Goal: Transaction & Acquisition: Purchase product/service

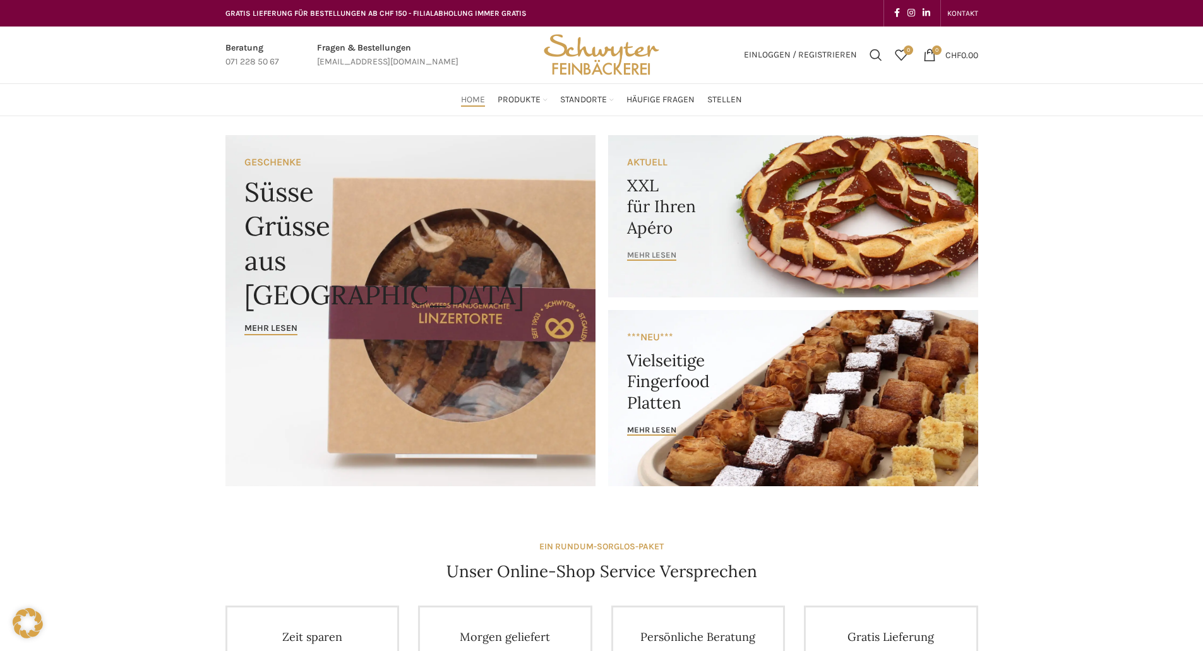
click at [661, 257] on span "mehr lesen" at bounding box center [651, 255] width 49 height 10
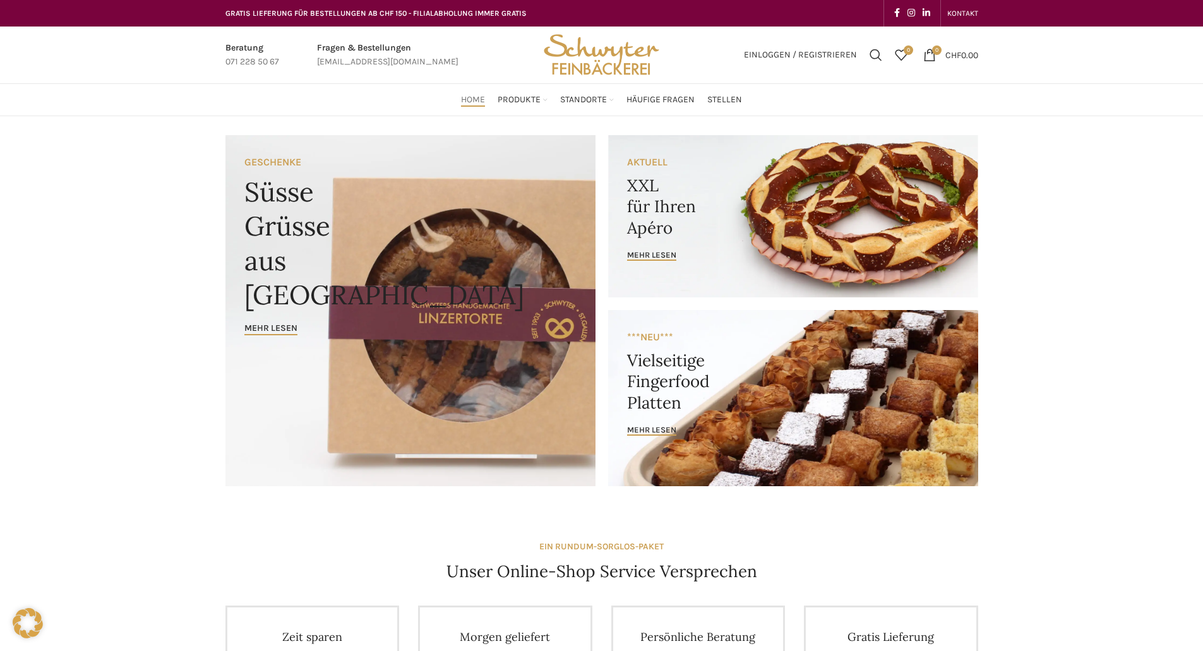
click at [651, 437] on link "Banner link" at bounding box center [793, 398] width 370 height 176
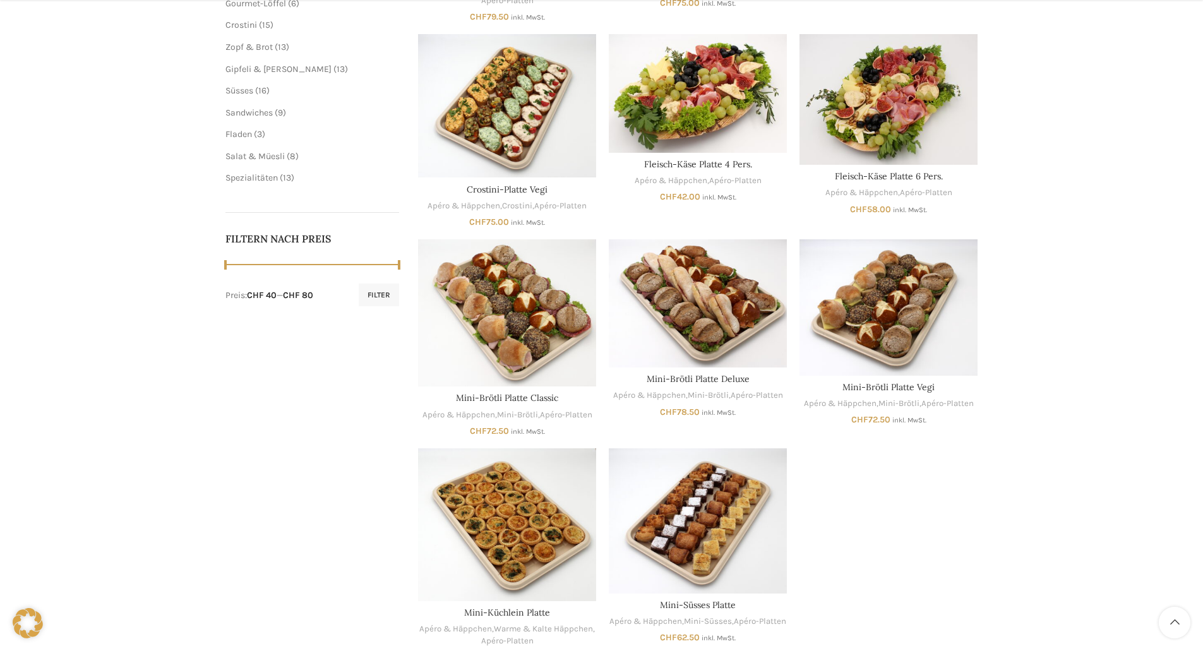
scroll to position [505, 0]
